Goal: Check status

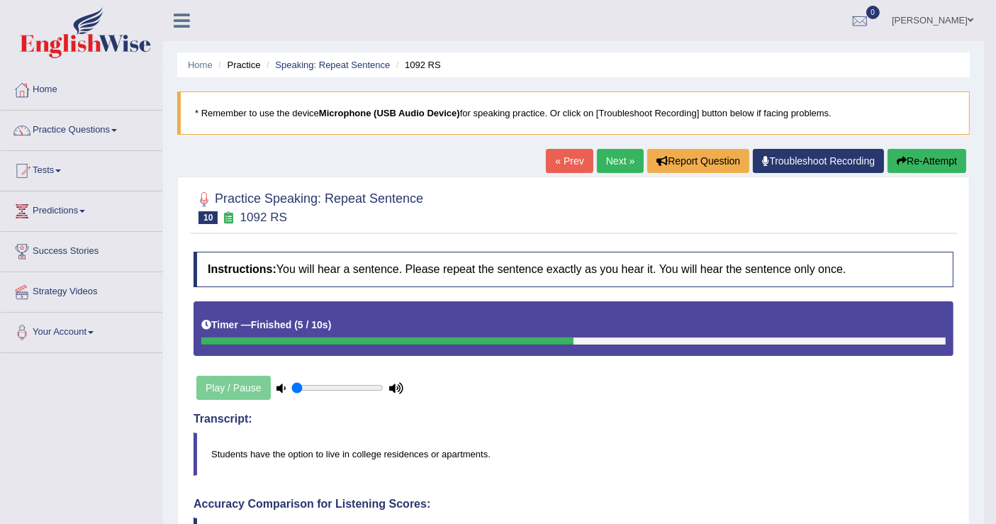
click at [970, 20] on span at bounding box center [970, 20] width 6 height 9
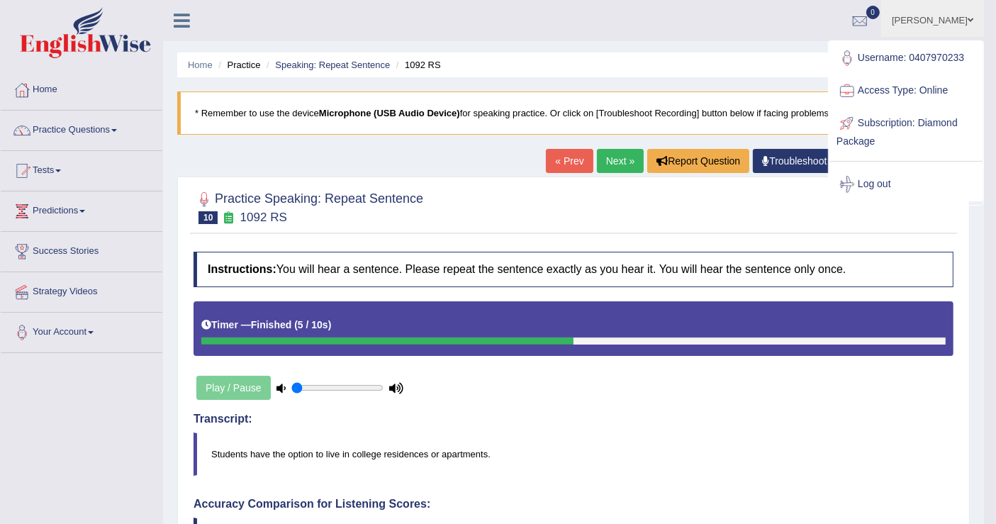
click at [970, 20] on span at bounding box center [970, 20] width 6 height 9
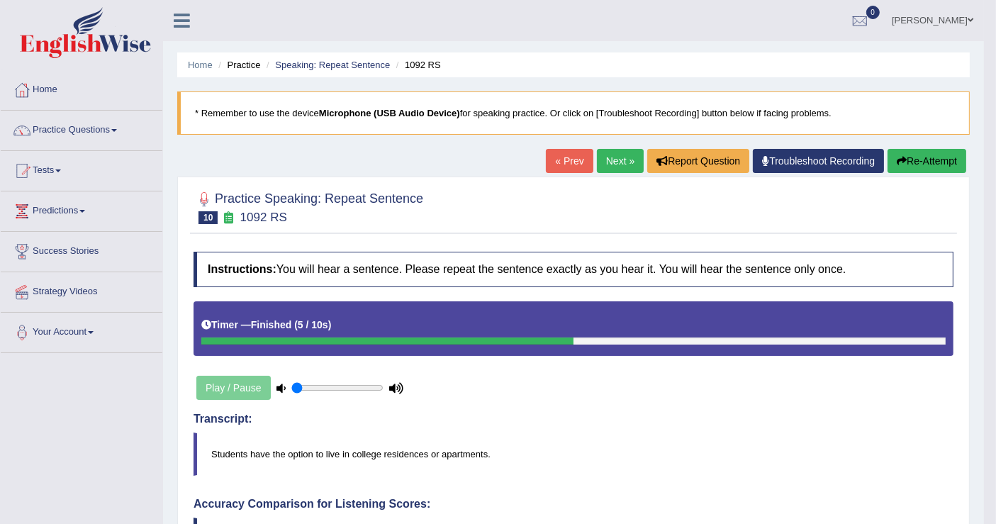
click at [967, 18] on span at bounding box center [970, 20] width 6 height 9
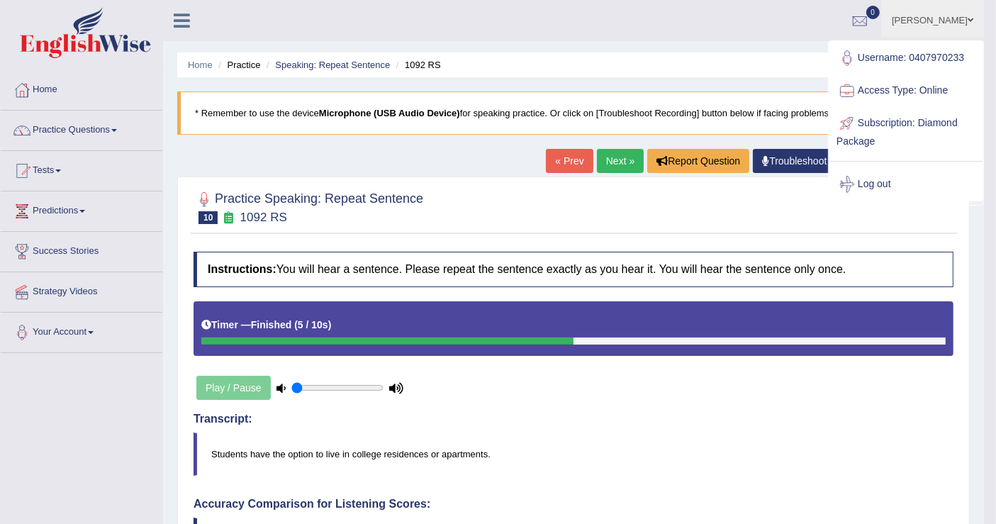
click at [953, 18] on link "[PERSON_NAME]" at bounding box center [932, 18] width 103 height 37
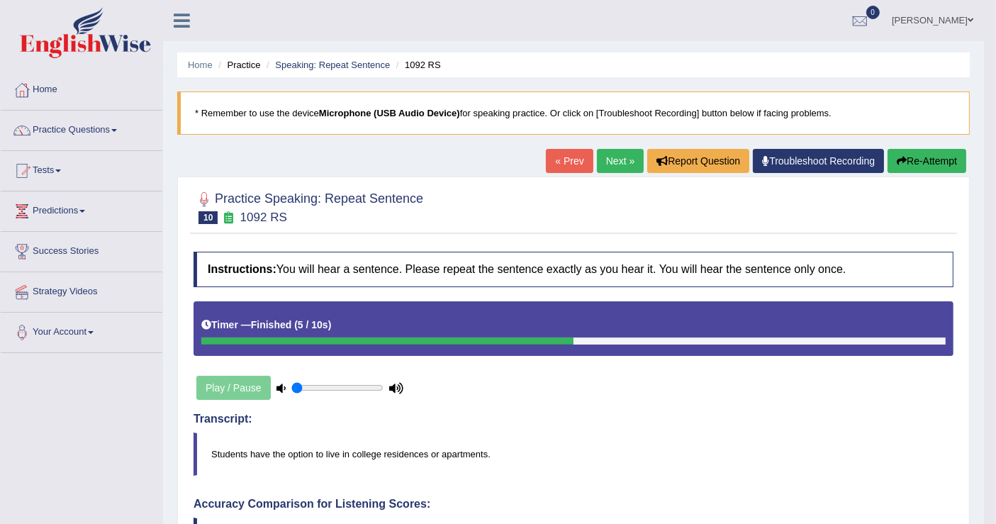
click at [63, 102] on link "Home" at bounding box center [82, 87] width 162 height 35
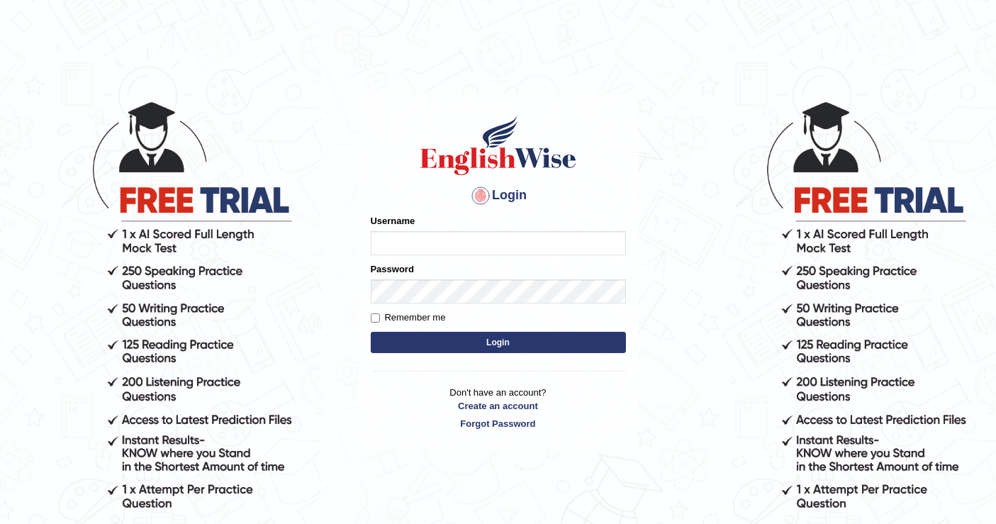
type input "0407970233"
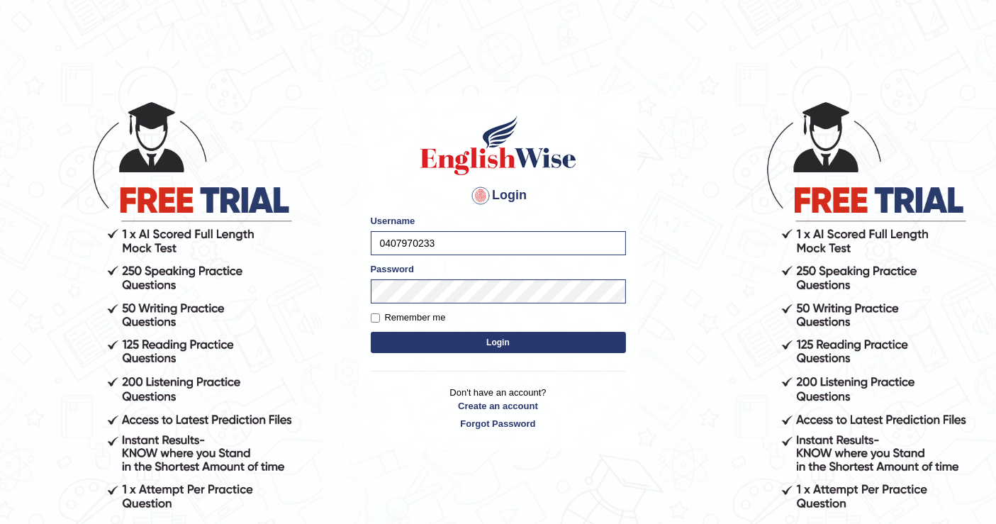
click at [463, 344] on button "Login" at bounding box center [498, 342] width 255 height 21
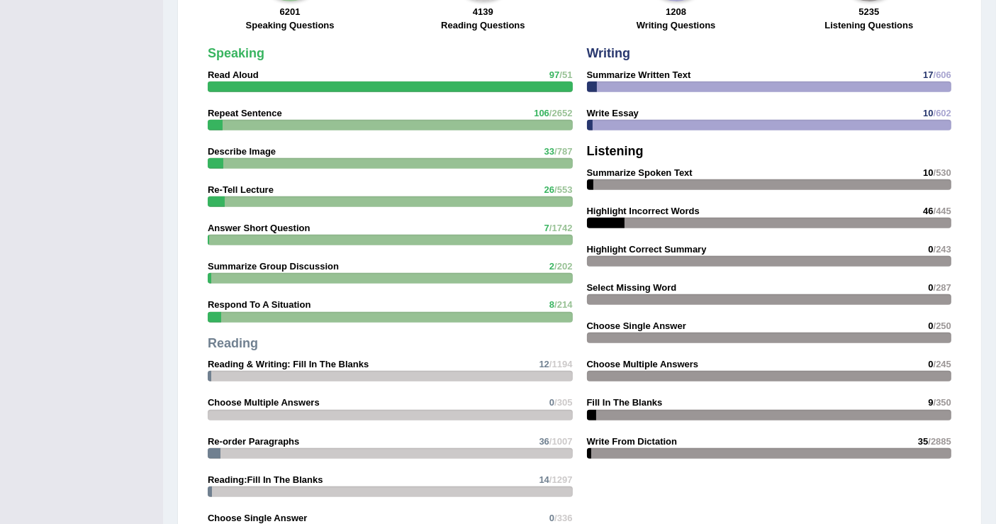
scroll to position [1400, 0]
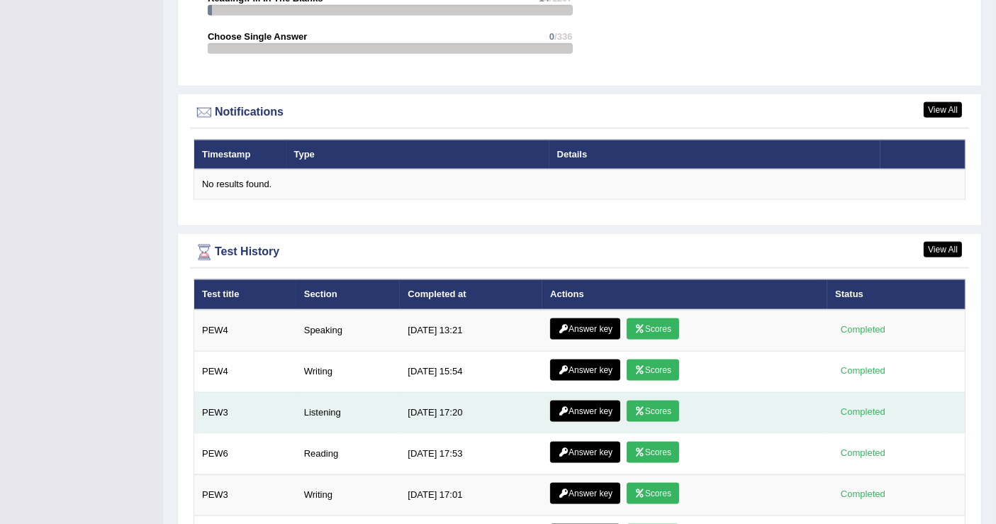
drag, startPoint x: 727, startPoint y: 289, endPoint x: 622, endPoint y: 358, distance: 124.8
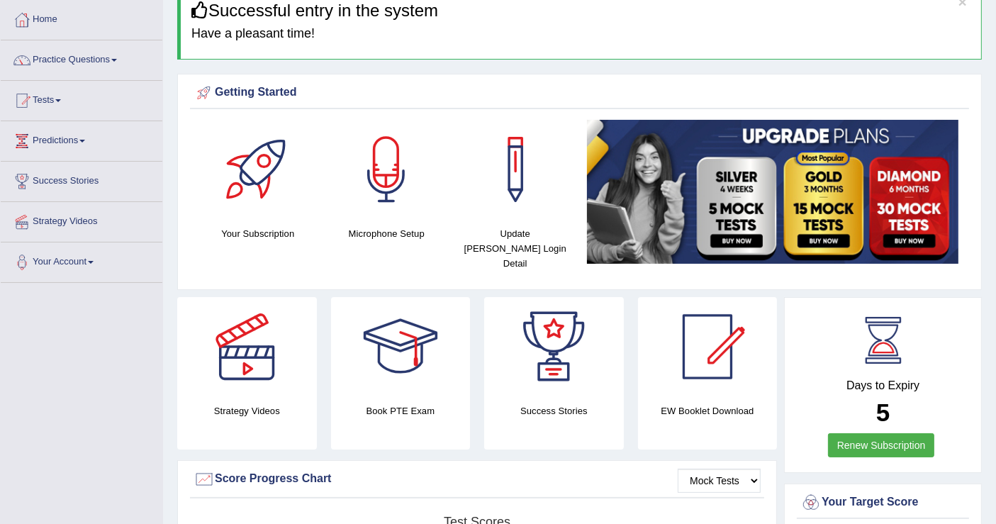
scroll to position [0, 0]
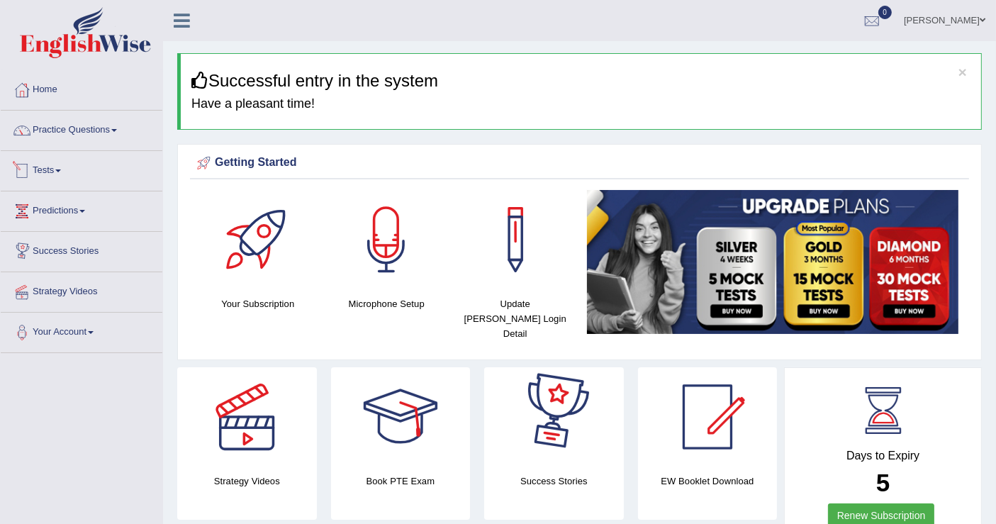
click at [58, 171] on link "Tests" at bounding box center [82, 168] width 162 height 35
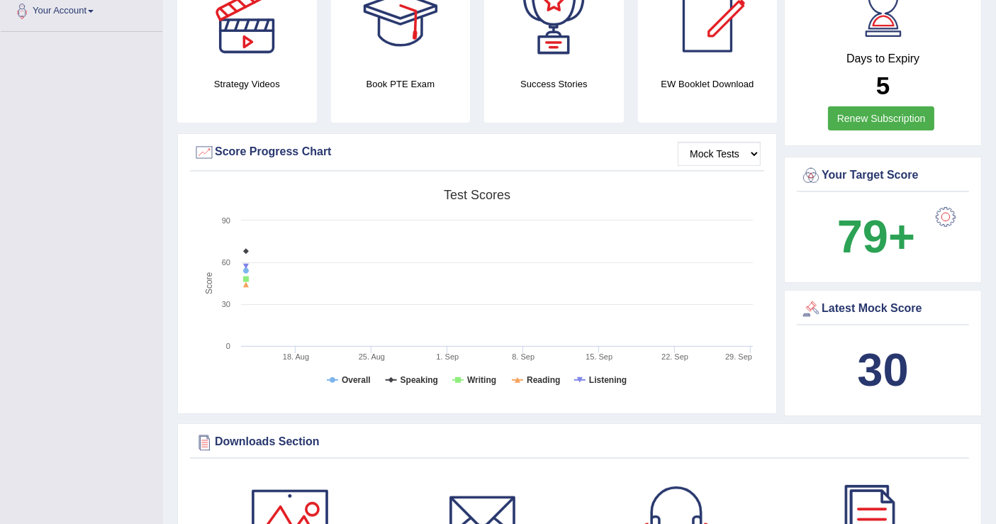
scroll to position [395, 0]
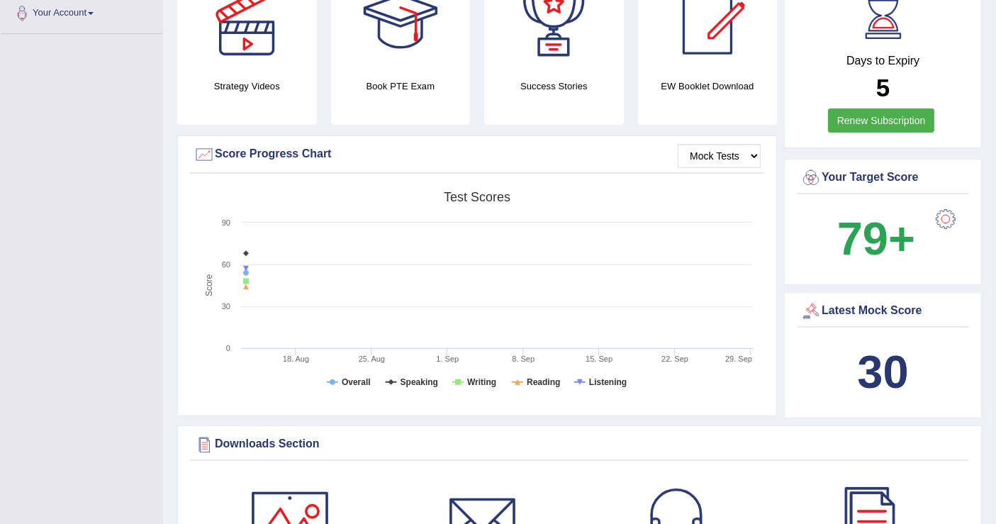
click at [953, 314] on div "Latest Mock Score 30" at bounding box center [883, 355] width 198 height 126
drag, startPoint x: 953, startPoint y: 314, endPoint x: 1007, endPoint y: 426, distance: 124.3
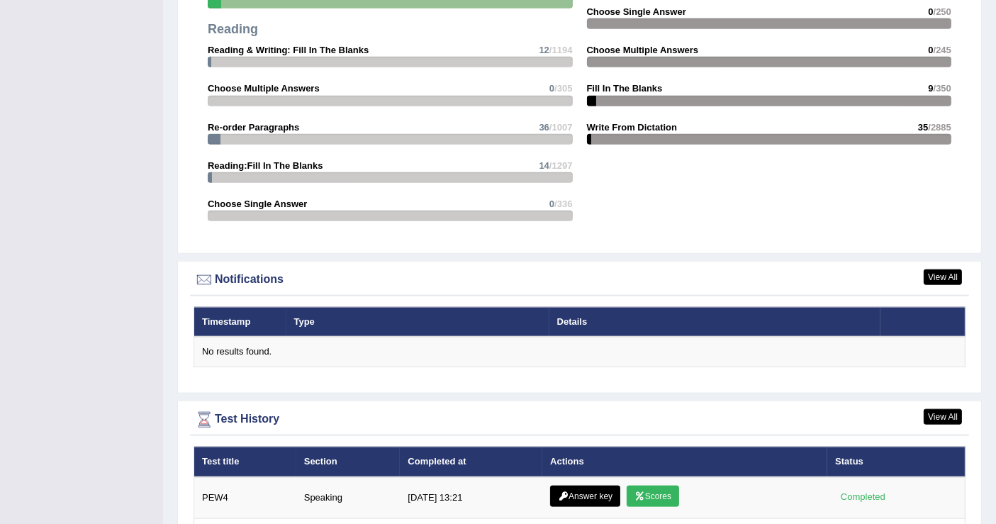
scroll to position [1896, 0]
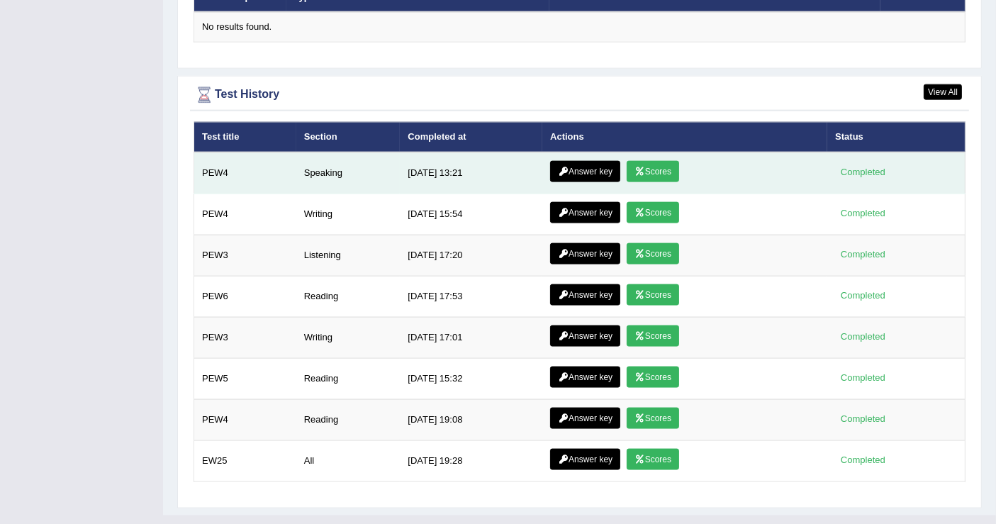
click at [653, 161] on link "Scores" at bounding box center [653, 171] width 52 height 21
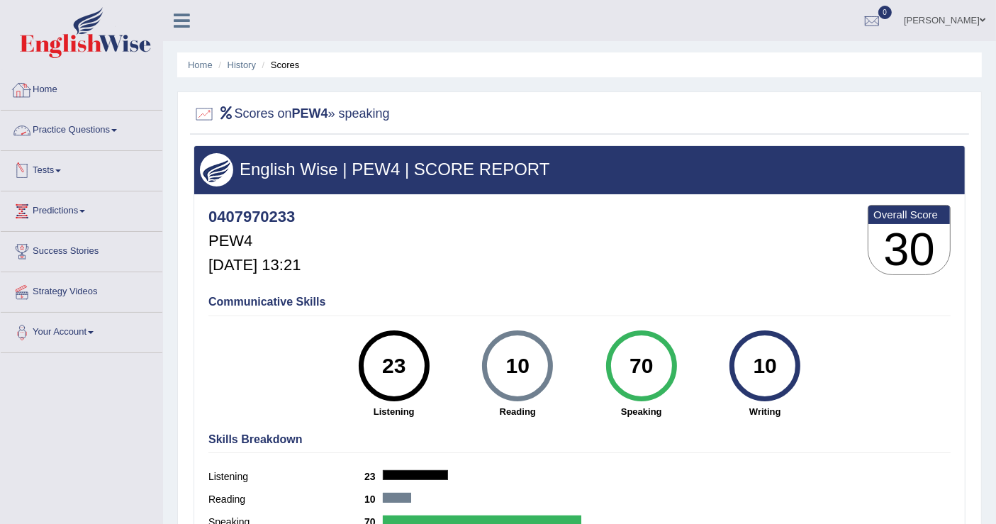
click at [62, 88] on link "Home" at bounding box center [82, 87] width 162 height 35
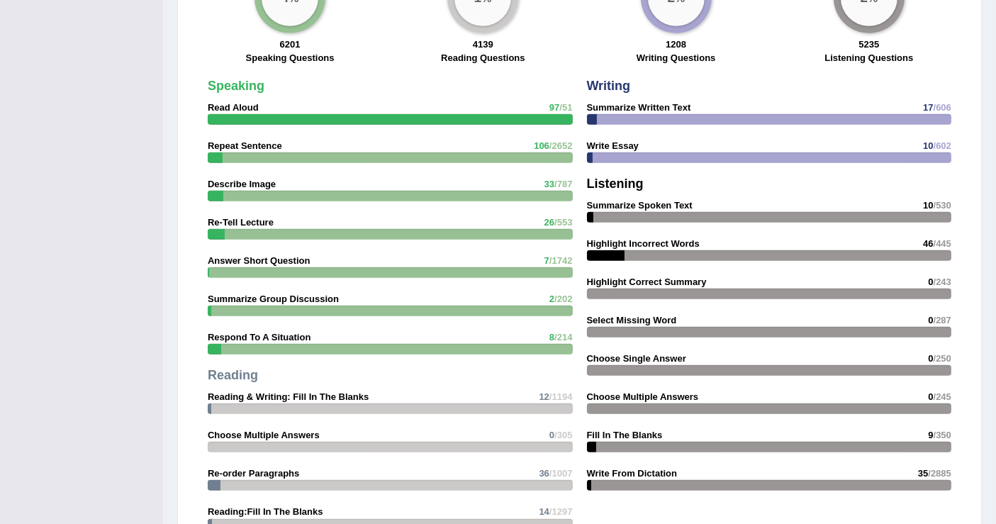
scroll to position [1023, 0]
